Goal: Check status: Check status

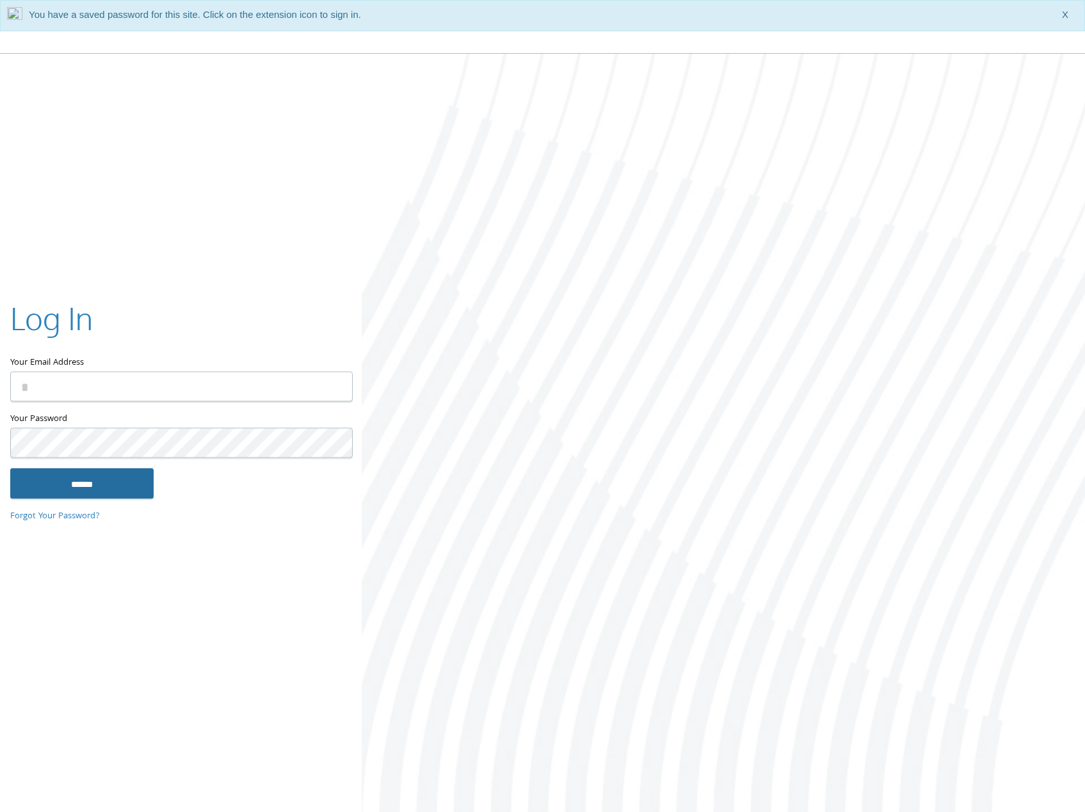
type input "**********"
click at [140, 479] on input "******" at bounding box center [81, 483] width 143 height 31
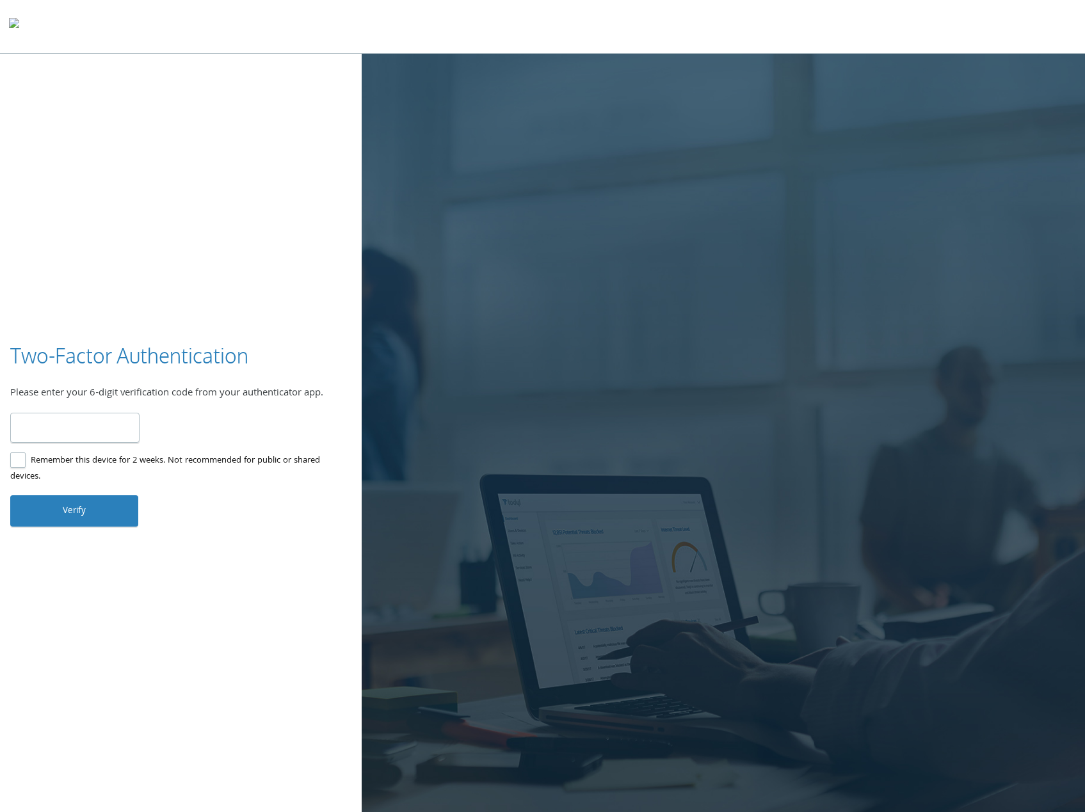
type input "******"
